Goal: Information Seeking & Learning: Learn about a topic

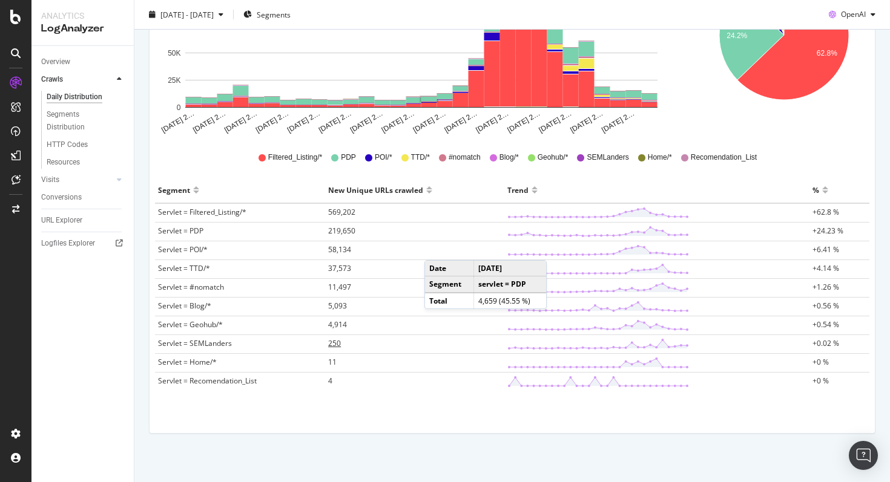
scroll to position [271, 0]
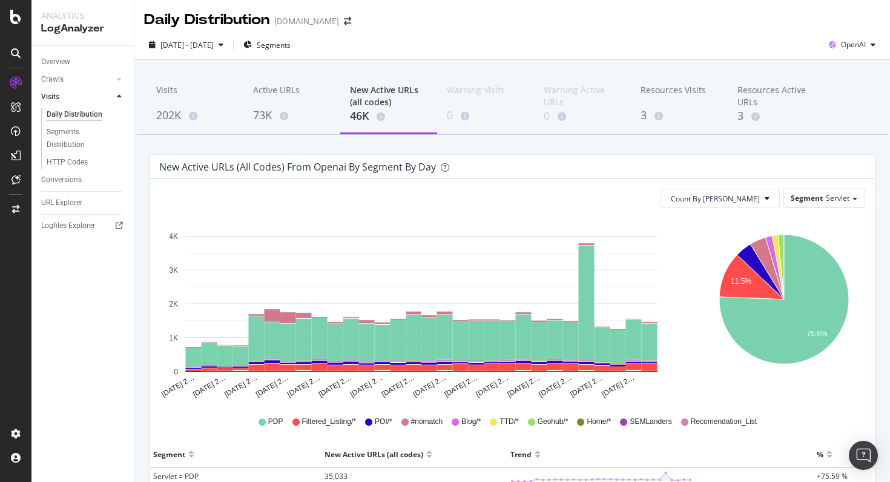
scroll to position [36, 0]
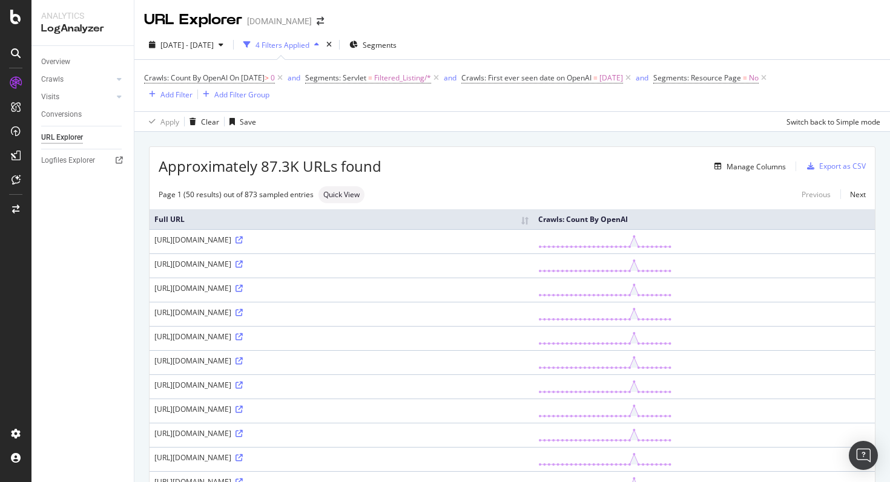
click at [59, 71] on div "Crawls" at bounding box center [87, 80] width 93 height 18
click at [59, 75] on div "Crawls" at bounding box center [52, 79] width 22 height 13
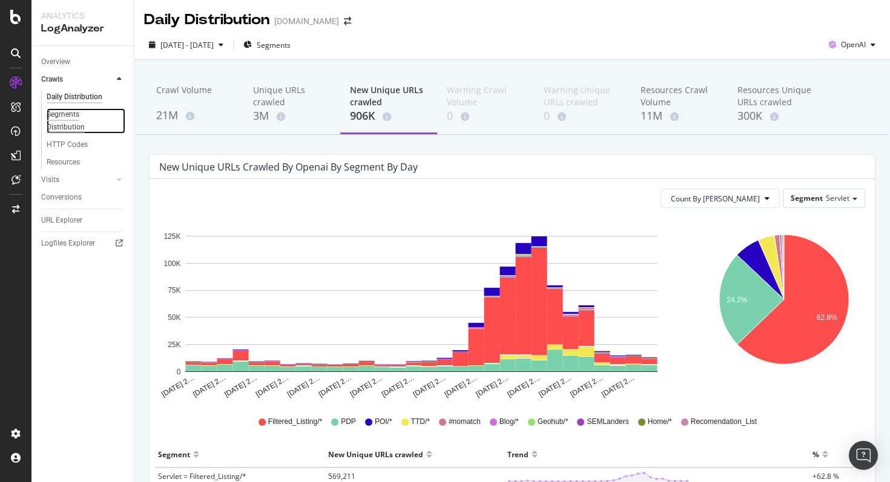
click at [65, 120] on div "Segments Distribution" at bounding box center [80, 120] width 67 height 25
